Goal: Task Accomplishment & Management: Complete application form

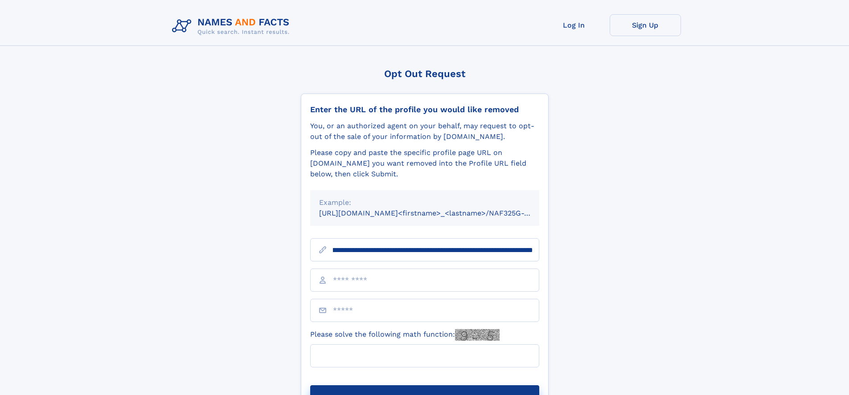
scroll to position [0, 119]
type input "**********"
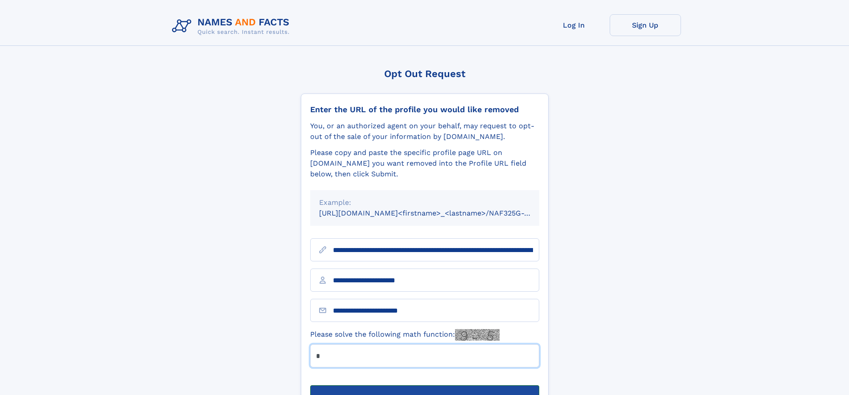
type input "*"
click at [424, 386] on button "Submit Opt Out Request" at bounding box center [424, 400] width 229 height 29
